Goal: Information Seeking & Learning: Learn about a topic

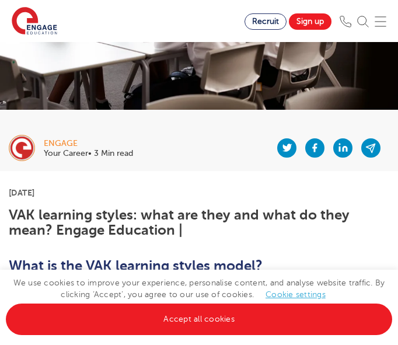
scroll to position [146, 0]
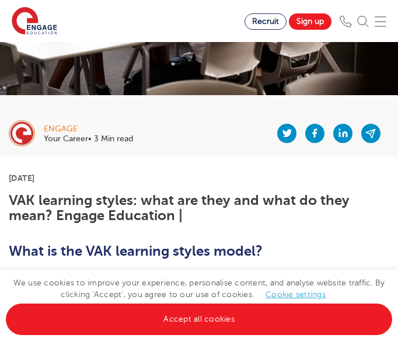
drag, startPoint x: 80, startPoint y: 175, endPoint x: 7, endPoint y: 178, distance: 73.5
copy p "[DATE]"
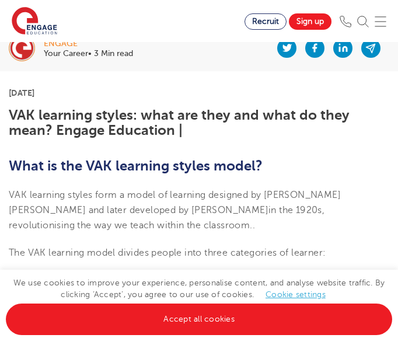
scroll to position [231, 0]
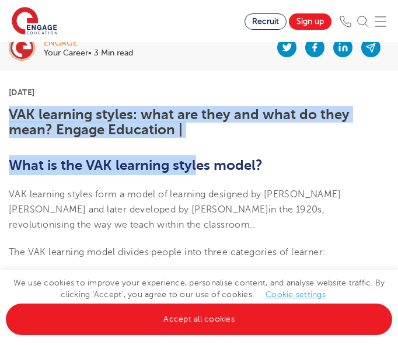
drag, startPoint x: 195, startPoint y: 138, endPoint x: 9, endPoint y: 115, distance: 187.4
click at [9, 115] on h1 "VAK learning styles: what are they and what do they mean? Engage Education |" at bounding box center [199, 122] width 380 height 31
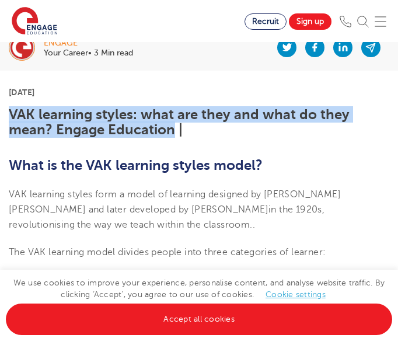
drag, startPoint x: 9, startPoint y: 115, endPoint x: 157, endPoint y: 128, distance: 148.6
click at [157, 128] on h1 "VAK learning styles: what are they and what do they mean? Engage Education |" at bounding box center [199, 122] width 380 height 31
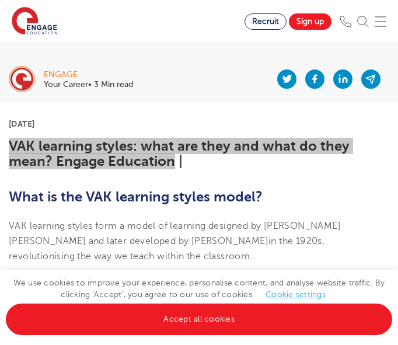
scroll to position [175, 0]
